Goal: Obtain resource: Download file/media

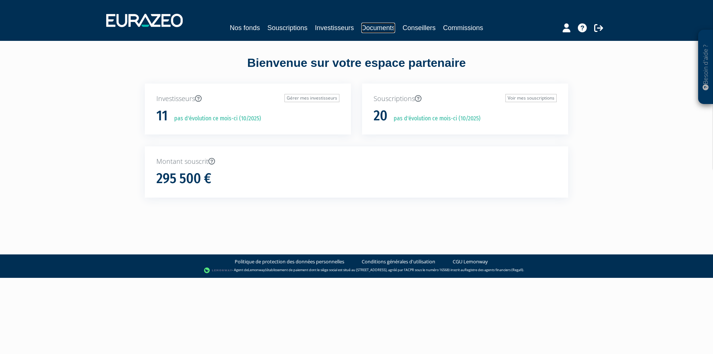
click at [391, 30] on link "Documents" at bounding box center [379, 28] width 34 height 10
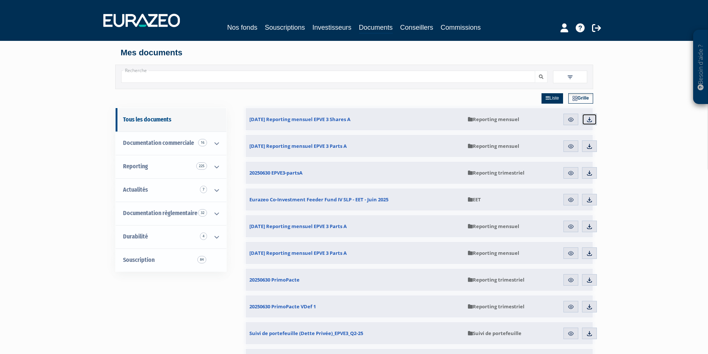
click at [590, 121] on img at bounding box center [589, 119] width 7 height 7
click at [568, 147] on img at bounding box center [570, 146] width 7 height 7
